Goal: Use online tool/utility: Utilize a website feature to perform a specific function

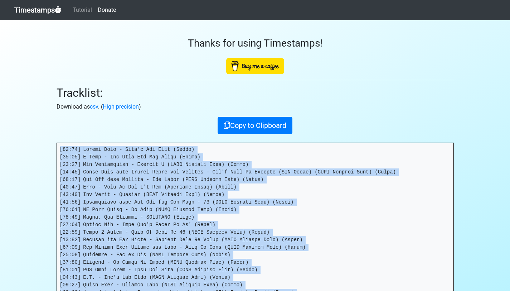
click at [37, 11] on link "Timestamps" at bounding box center [37, 10] width 47 height 14
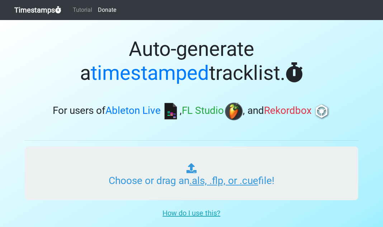
type input "C:\fakepath\01 Tech Rich's Time Machine Vol 199.cue"
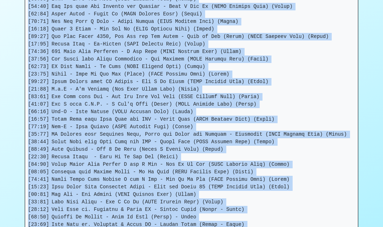
scroll to position [328, 0]
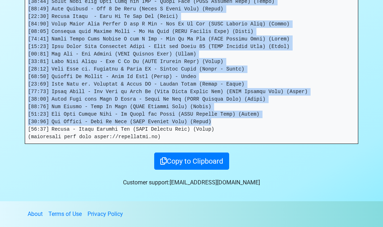
drag, startPoint x: 29, startPoint y: 147, endPoint x: 220, endPoint y: 126, distance: 192.5
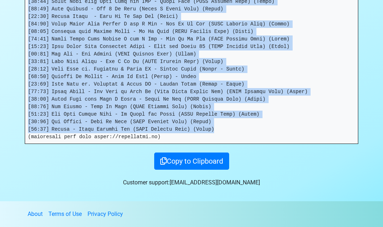
copy pre "[00:00] Crucial Conflict - Hay (LNRP Mixshow Edit) (Clean) [02:29] Three 6 Mafi…"
